Goal: Navigation & Orientation: Find specific page/section

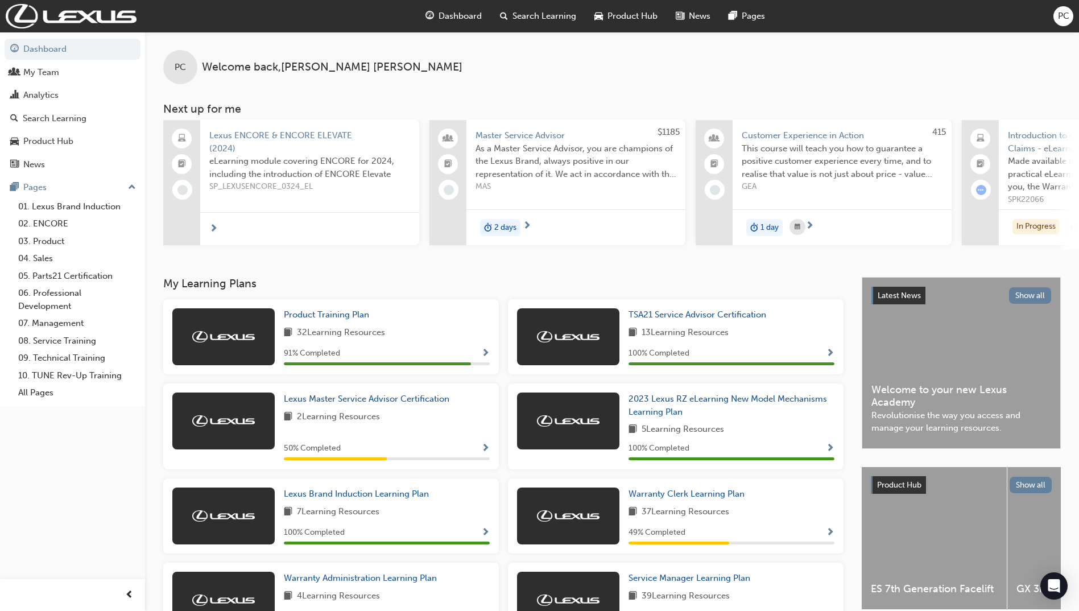
click at [715, 255] on div "PC Welcome back , [PERSON_NAME] Next up for me Lexus ENCORE & ENCORE ELEVATE (2…" at bounding box center [612, 154] width 934 height 245
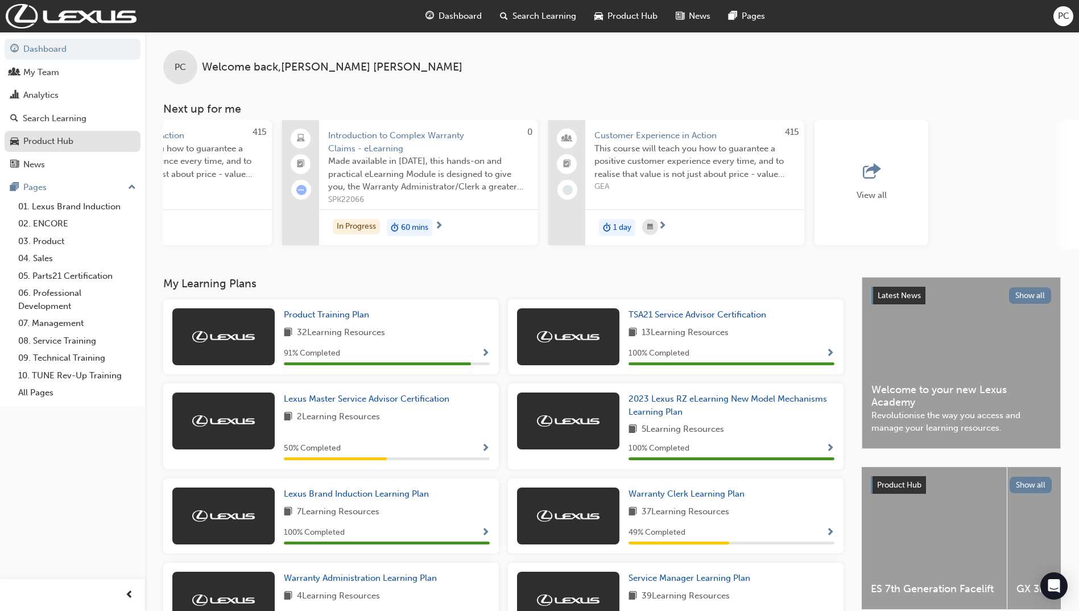
click at [41, 135] on div "Product Hub" at bounding box center [48, 141] width 50 height 13
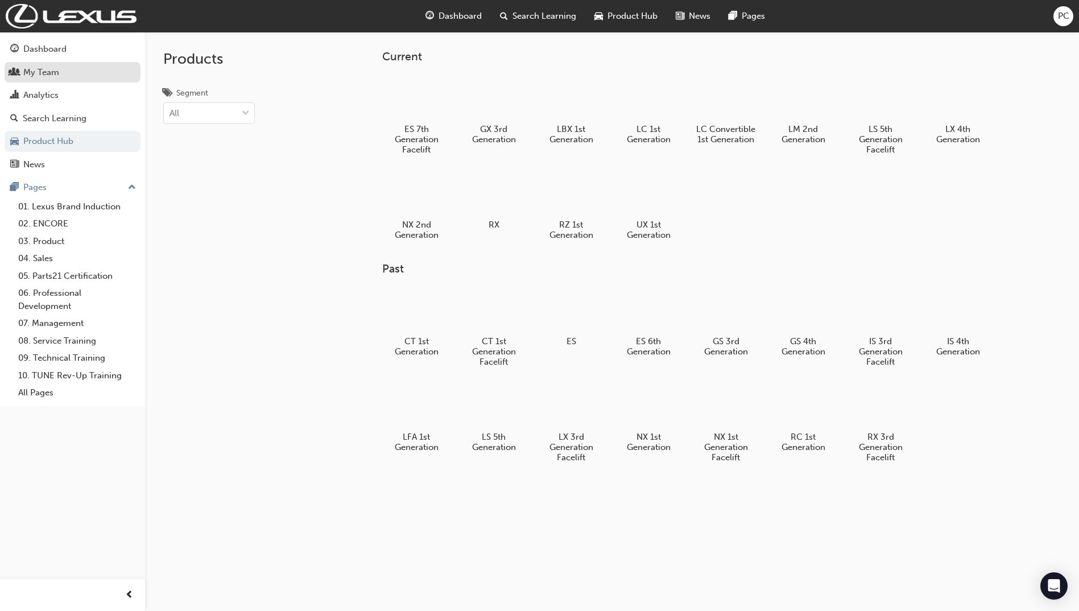
click at [72, 73] on div "My Team" at bounding box center [72, 72] width 125 height 14
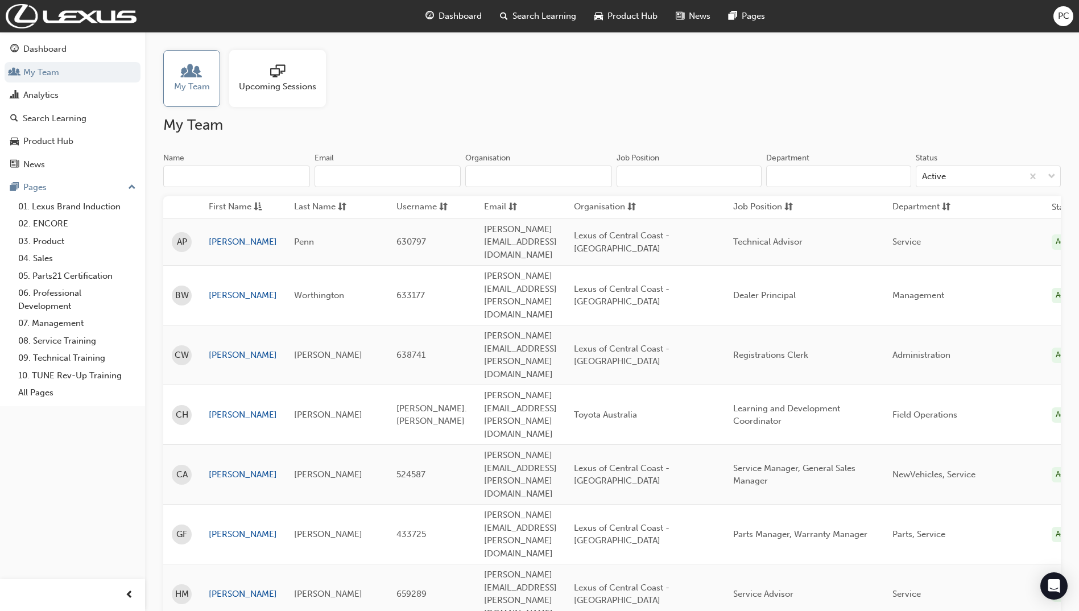
click at [271, 87] on span "Upcoming Sessions" at bounding box center [277, 86] width 77 height 13
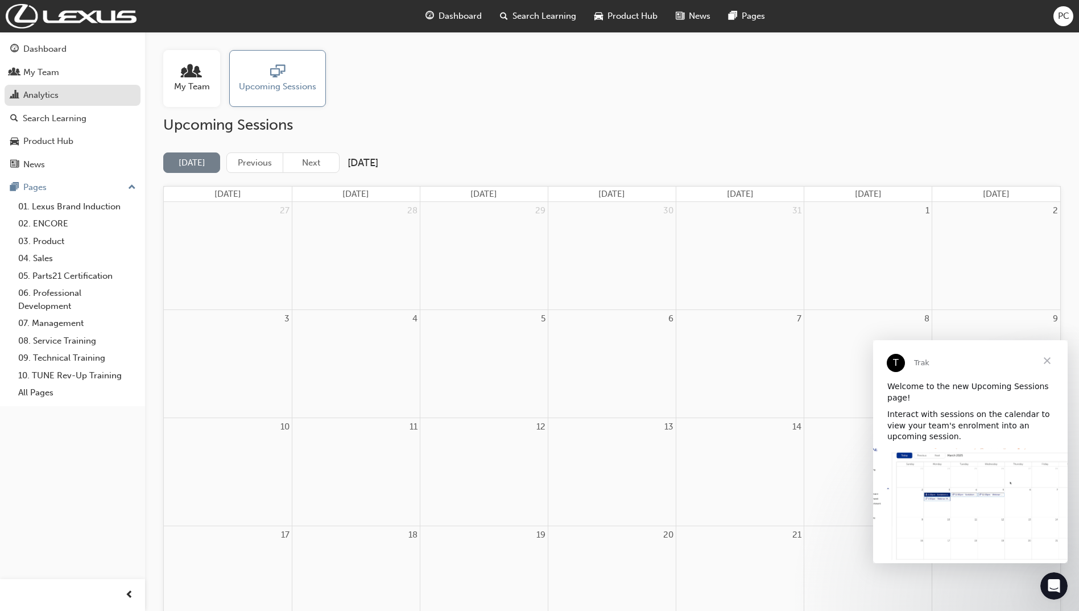
click at [34, 105] on link "Analytics" at bounding box center [73, 95] width 136 height 21
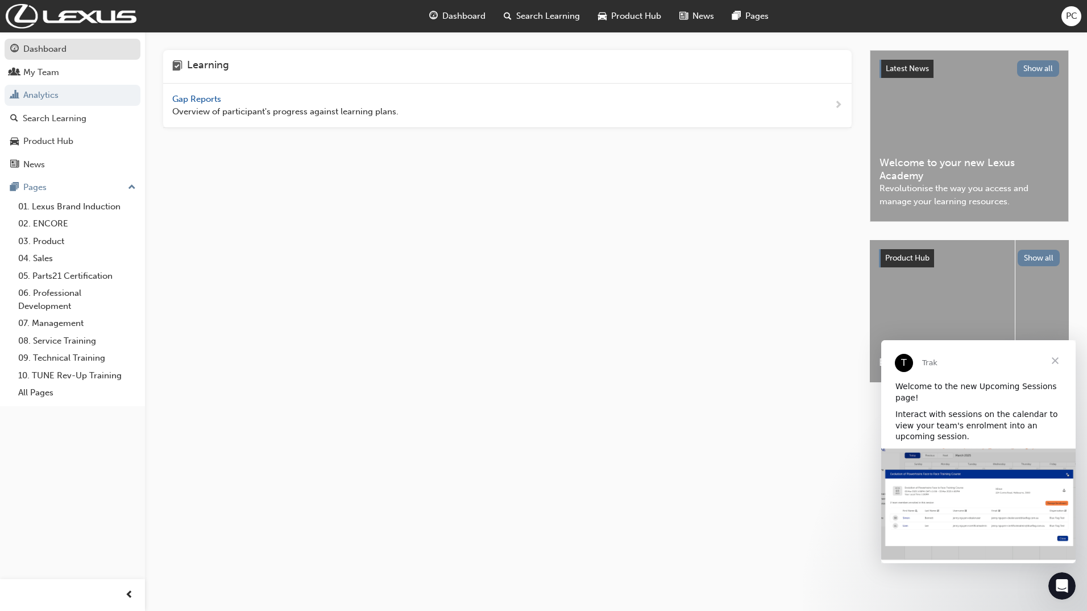
click at [46, 44] on div "Dashboard" at bounding box center [44, 49] width 43 height 13
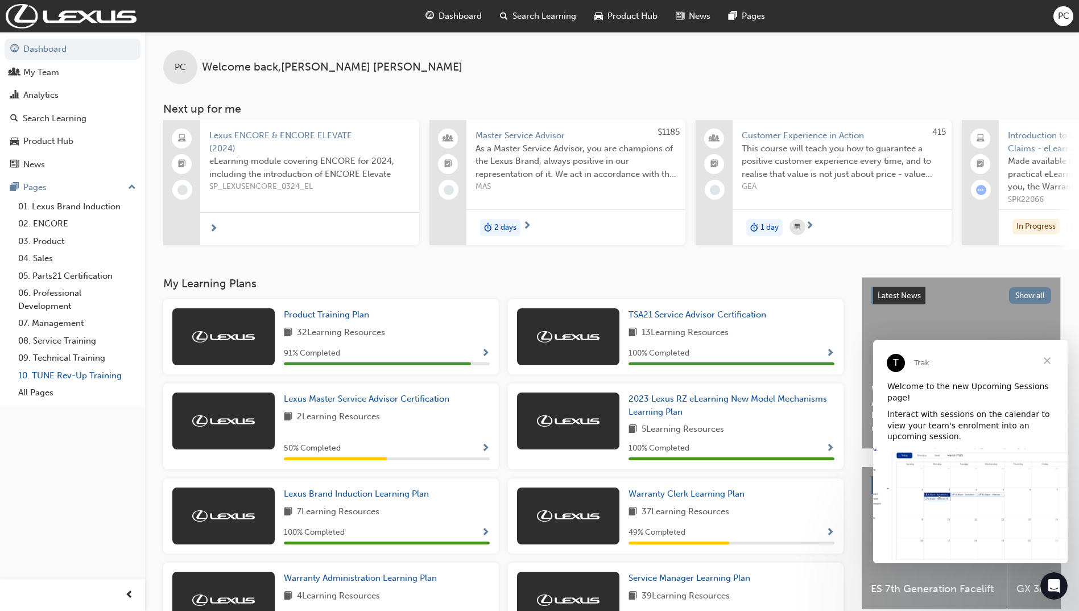
click at [56, 374] on link "10. TUNE Rev-Up Training" at bounding box center [77, 376] width 127 height 18
